Goal: Task Accomplishment & Management: Use online tool/utility

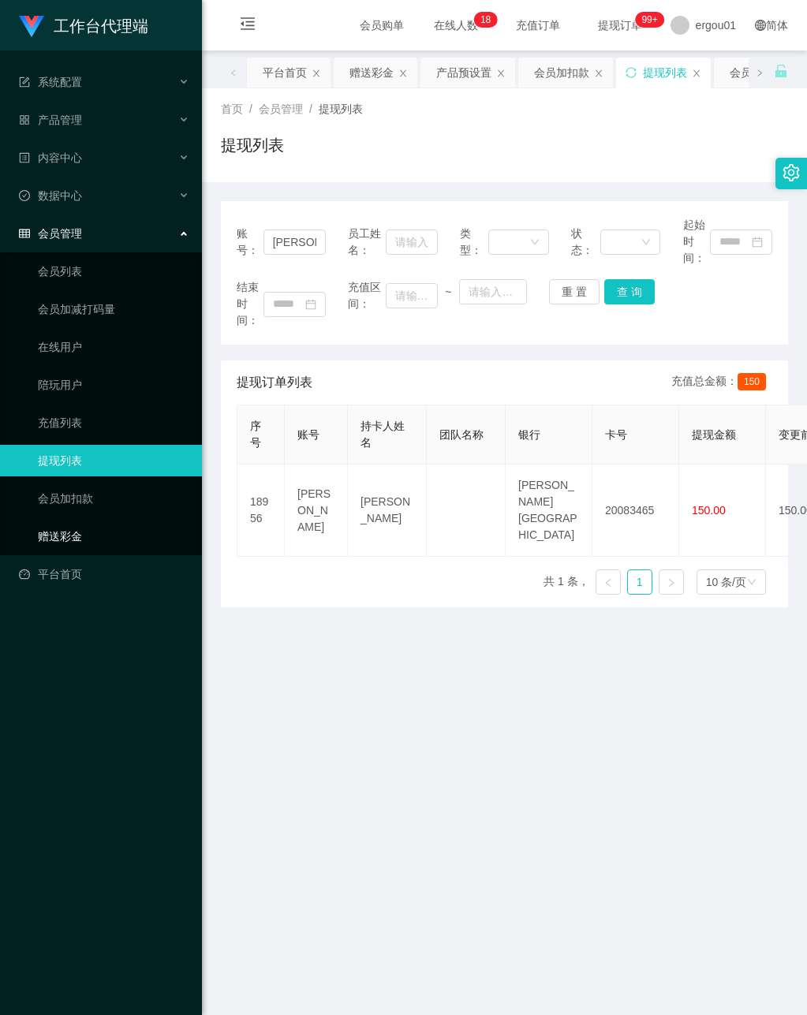
click at [81, 525] on link "赠送彩金" at bounding box center [113, 537] width 151 height 32
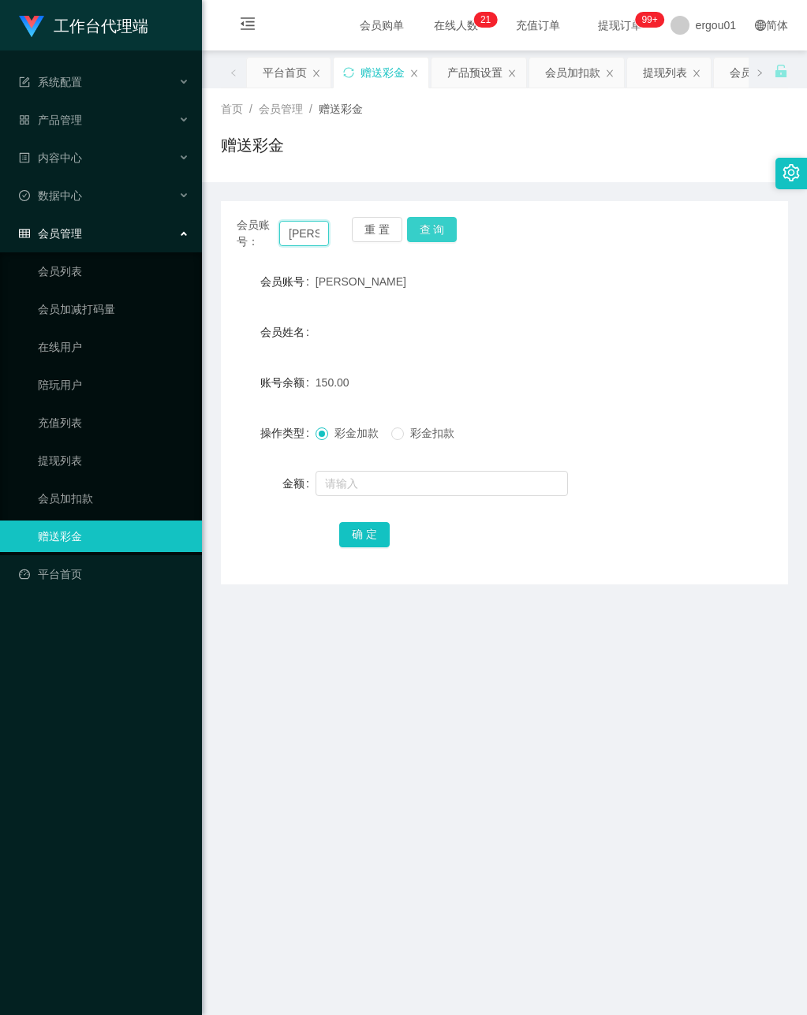
drag, startPoint x: 289, startPoint y: 239, endPoint x: 408, endPoint y: 239, distance: 118.3
click at [405, 239] on div "会员账号： [PERSON_NAME] 查 询" at bounding box center [504, 233] width 567 height 33
paste input "enci"
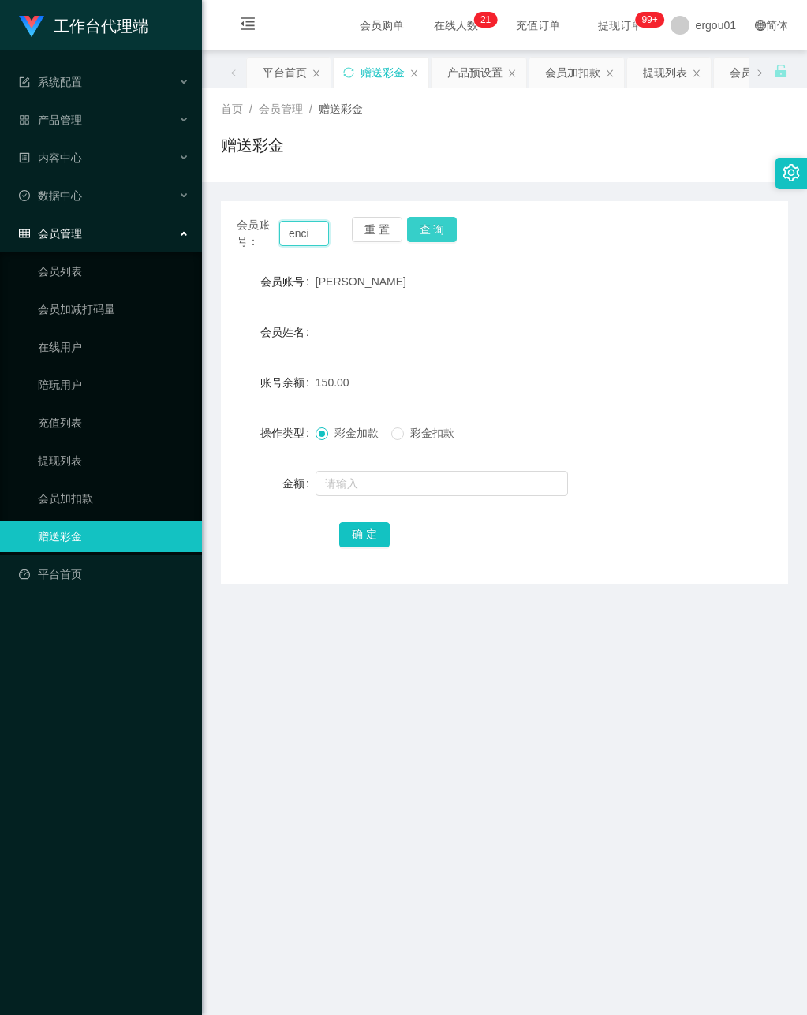
type input "enci"
click at [426, 220] on button "查 询" at bounding box center [432, 229] width 50 height 25
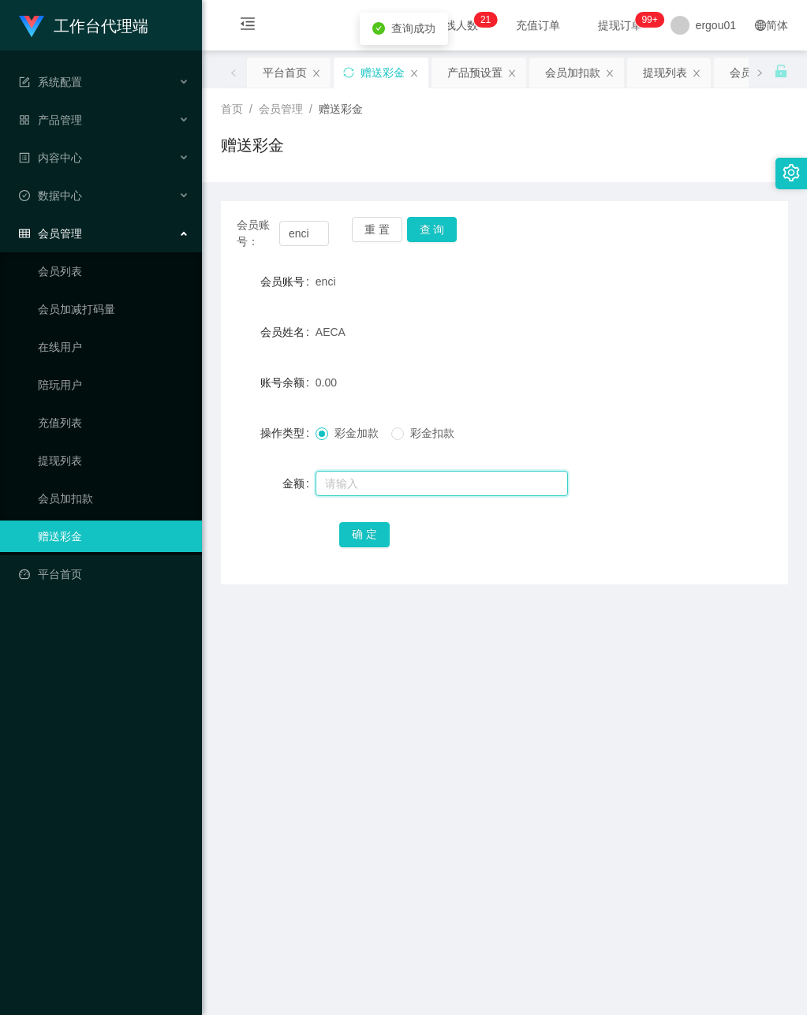
click at [386, 483] on input "text" at bounding box center [441, 483] width 252 height 25
type input "100"
click at [367, 528] on button "确 定" at bounding box center [364, 534] width 50 height 25
drag, startPoint x: 362, startPoint y: 772, endPoint x: 603, endPoint y: 9, distance: 800.0
click at [362, 760] on main "关闭左侧 关闭右侧 关闭其它 刷新页面 平台首页 赠送彩金 产品预设置 会员加扣款 提现列表 会员列表 首页 / 会员管理 / 赠送彩金 / 赠送彩金 会员账…" at bounding box center [504, 526] width 605 height 952
